Goal: Find contact information: Find contact information

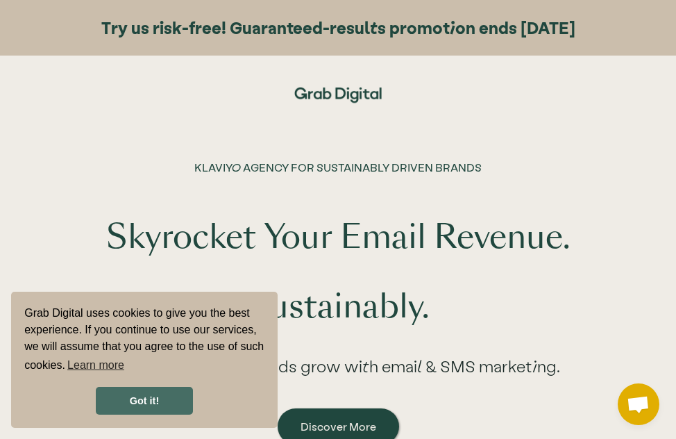
click at [157, 393] on link "Got it!" at bounding box center [144, 401] width 97 height 28
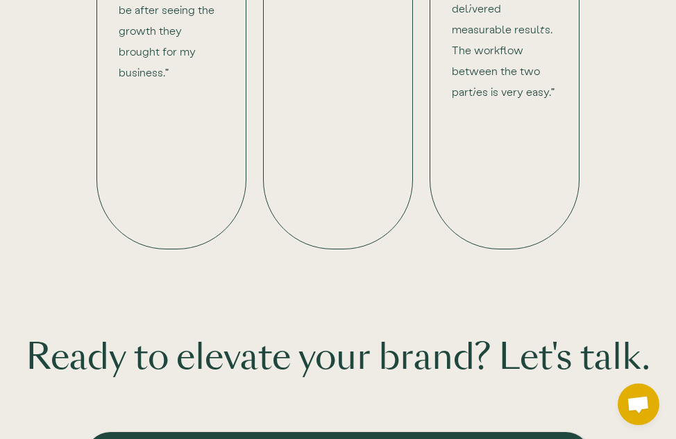
scroll to position [3073, 0]
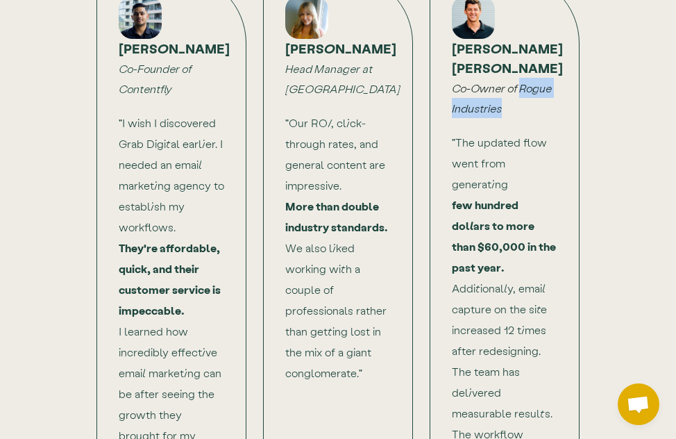
drag, startPoint x: 521, startPoint y: 90, endPoint x: 553, endPoint y: 106, distance: 35.7
click at [553, 106] on div "Wells Lyons Co-Owner of Rogue Industries" at bounding box center [505, 78] width 106 height 79
copy em "Rogue Industries"
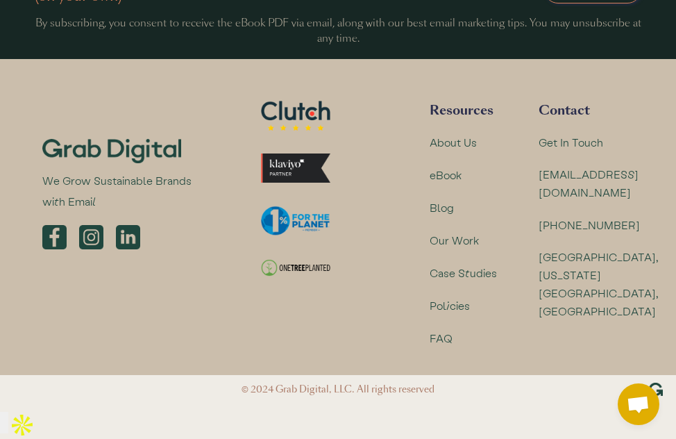
scroll to position [3807, 0]
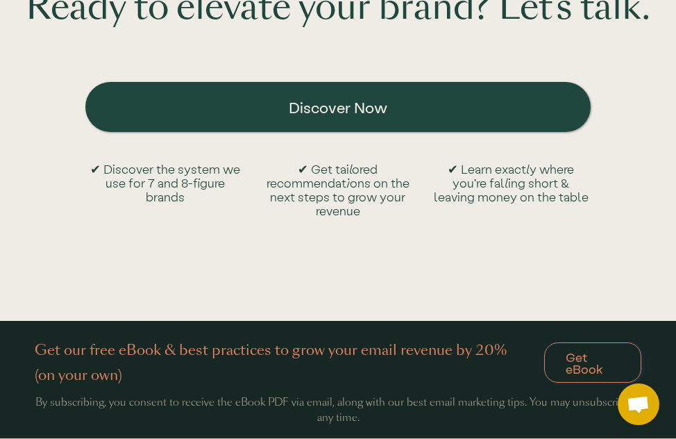
click at [270, 113] on div "Discover Now" at bounding box center [338, 108] width 506 height 66
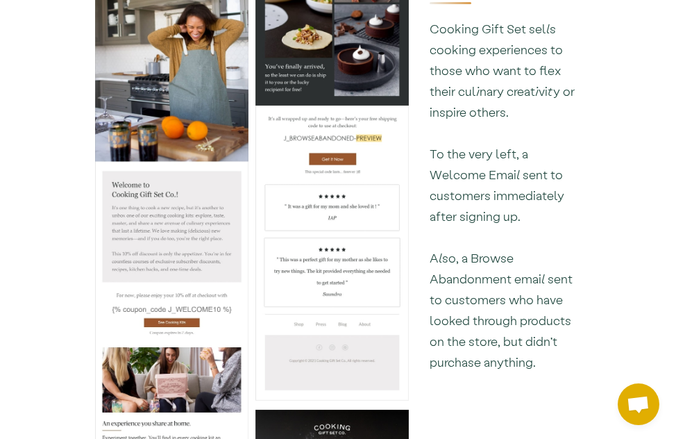
scroll to position [384, 0]
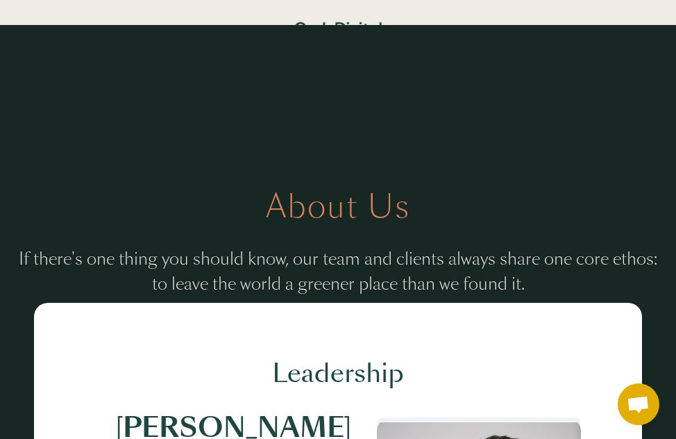
scroll to position [384, 0]
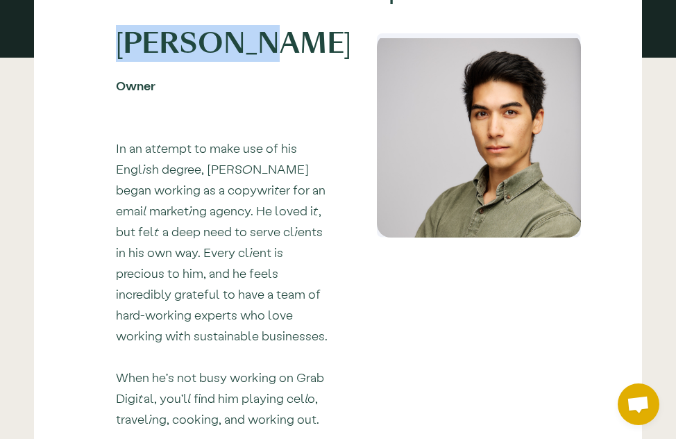
drag, startPoint x: 117, startPoint y: 44, endPoint x: 231, endPoint y: 49, distance: 114.0
click at [231, 49] on h1 "[PERSON_NAME]" at bounding box center [224, 43] width 217 height 21
copy h1 "[PERSON_NAME]"
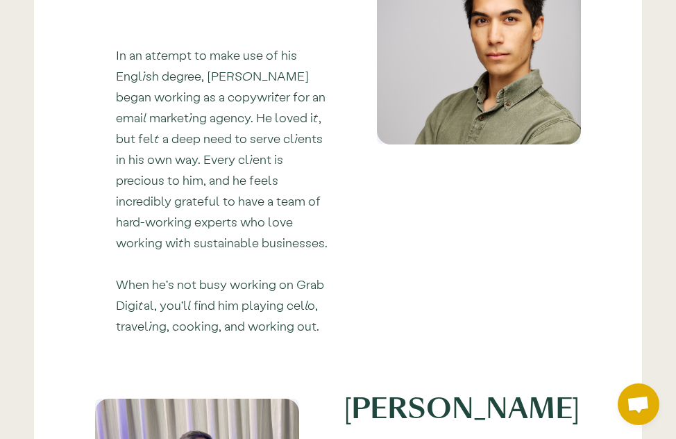
scroll to position [768, 0]
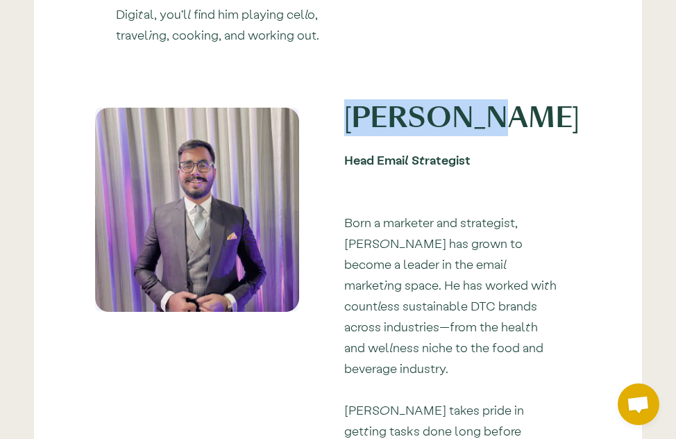
drag, startPoint x: 340, startPoint y: 113, endPoint x: 479, endPoint y: 110, distance: 139.0
click at [479, 110] on div "[PERSON_NAME] Head Email Strategist Born a marketer and strategist, [PERSON_NAM…" at bounding box center [453, 396] width 258 height 576
copy h1 "[PERSON_NAME]"
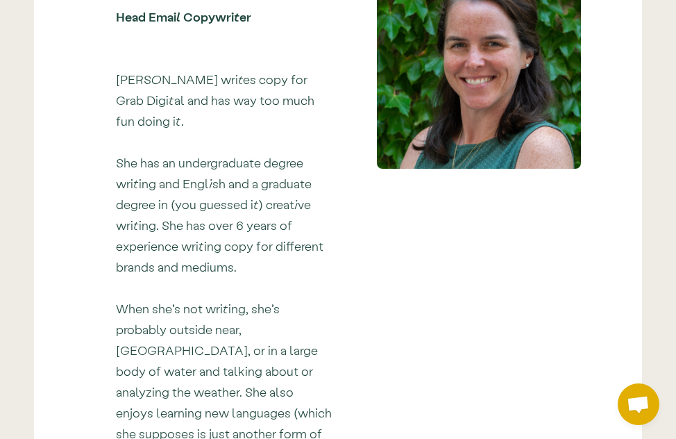
scroll to position [1152, 0]
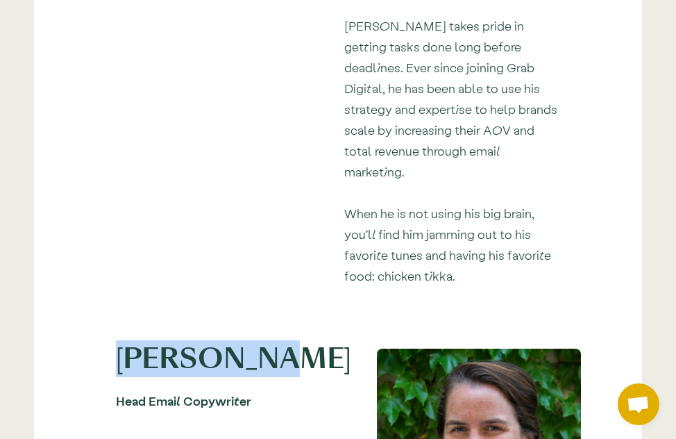
drag, startPoint x: 110, startPoint y: 340, endPoint x: 247, endPoint y: 333, distance: 136.3
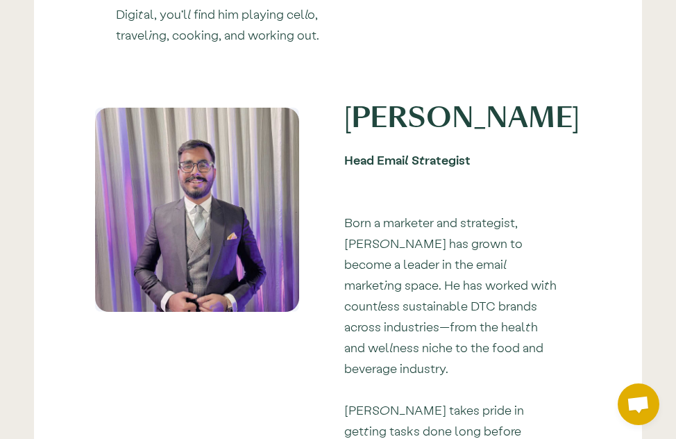
scroll to position [384, 0]
